Goal: Information Seeking & Learning: Compare options

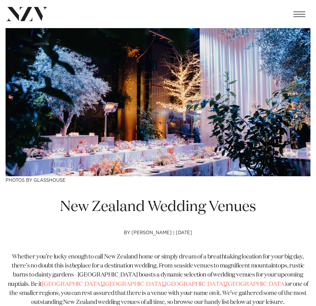
click at [302, 12] on span "button" at bounding box center [300, 14] width 12 height 6
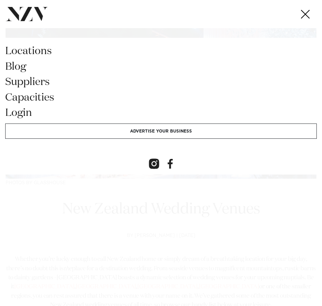
click at [27, 48] on link "locations" at bounding box center [160, 54] width 311 height 16
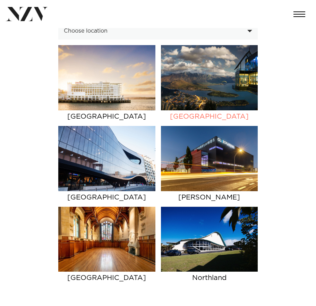
scroll to position [80, 0]
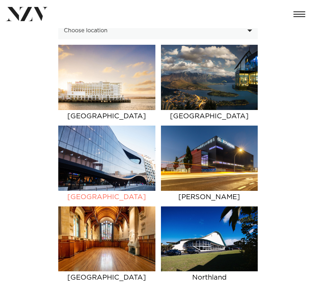
click at [92, 156] on img at bounding box center [106, 158] width 97 height 65
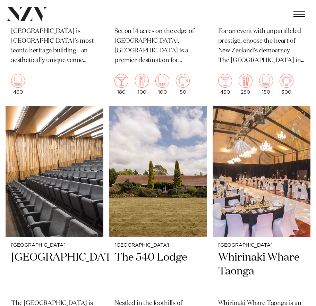
scroll to position [1483, 0]
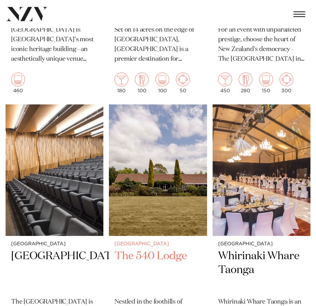
click at [178, 161] on img at bounding box center [158, 171] width 98 height 132
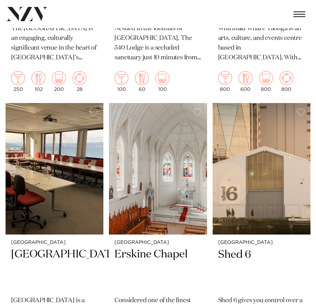
scroll to position [1814, 0]
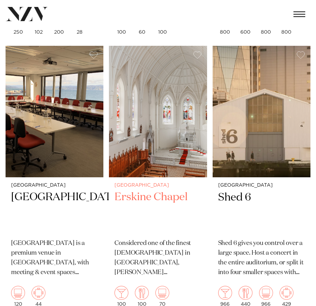
click at [176, 102] on img at bounding box center [158, 112] width 98 height 132
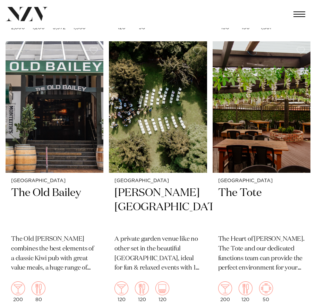
scroll to position [3452, 0]
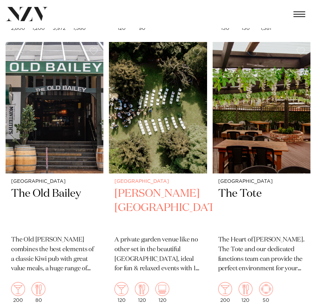
click at [182, 107] on img at bounding box center [158, 108] width 98 height 132
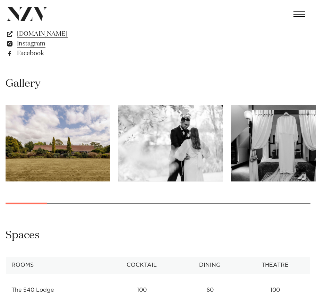
scroll to position [475, 0]
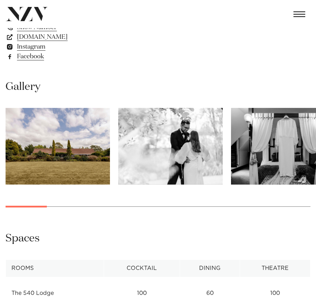
click at [43, 206] on div at bounding box center [26, 207] width 41 height 2
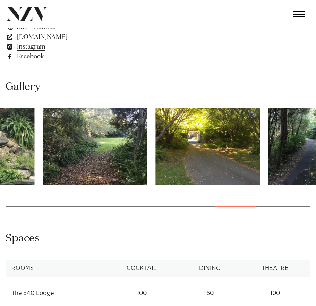
click at [254, 209] on swiper-container at bounding box center [158, 163] width 316 height 110
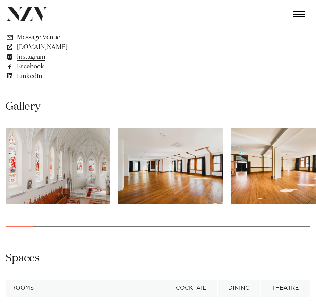
scroll to position [456, 0]
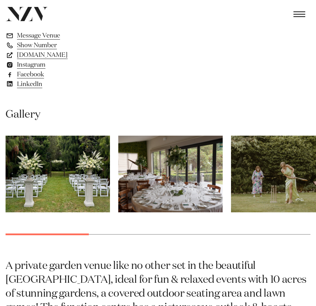
scroll to position [436, 0]
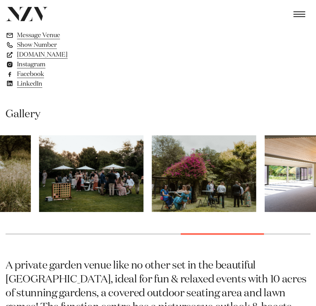
click at [258, 232] on swiper-container at bounding box center [158, 190] width 316 height 110
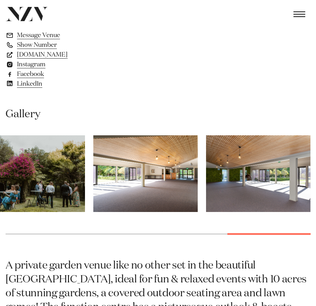
click at [299, 237] on swiper-container at bounding box center [158, 190] width 316 height 110
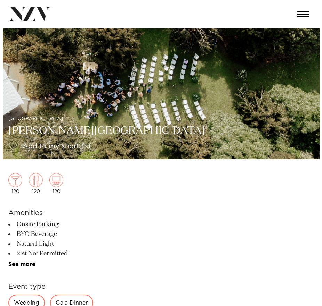
scroll to position [0, 0]
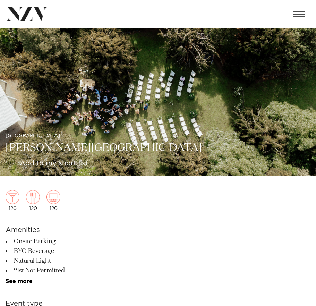
click at [298, 14] on span "button" at bounding box center [300, 14] width 12 height 1
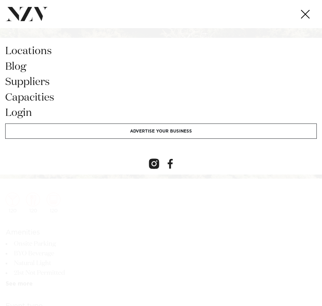
click at [27, 52] on link "locations" at bounding box center [160, 54] width 311 height 16
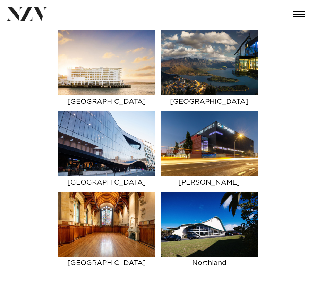
scroll to position [94, 0]
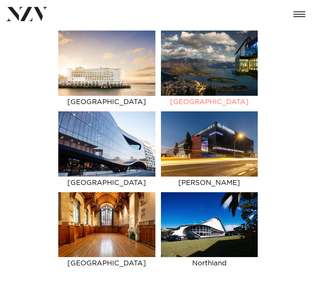
click at [214, 66] on img at bounding box center [209, 63] width 97 height 65
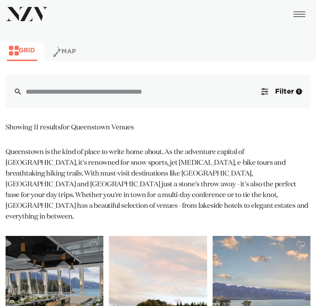
click at [301, 17] on button "button" at bounding box center [300, 14] width 22 height 16
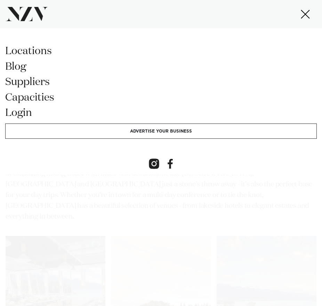
click at [116, 76] on link "blog" at bounding box center [160, 70] width 311 height 16
